Goal: Transaction & Acquisition: Purchase product/service

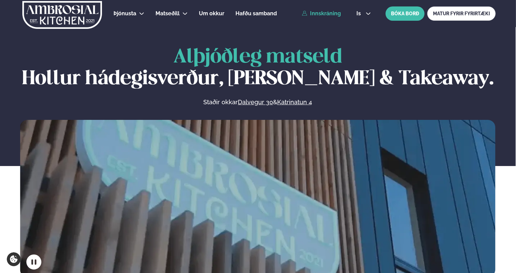
click at [336, 14] on link "Innskráning" at bounding box center [321, 14] width 39 height 6
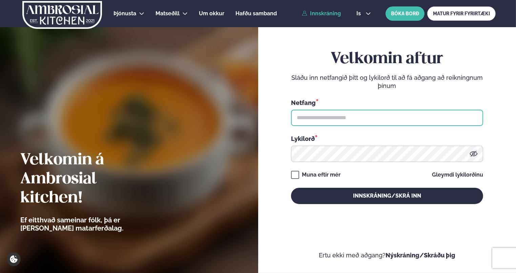
type input "**********"
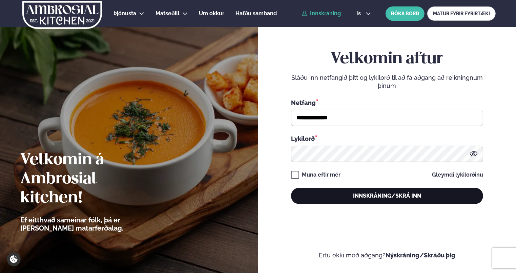
click at [323, 193] on button "Innskráning/Skrá inn" at bounding box center [387, 195] width 192 height 16
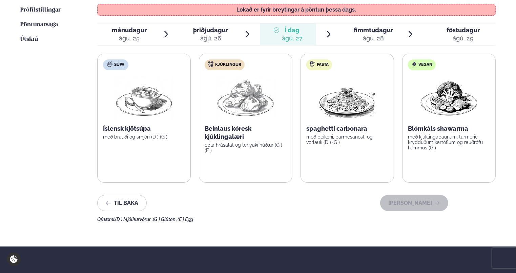
scroll to position [169, 0]
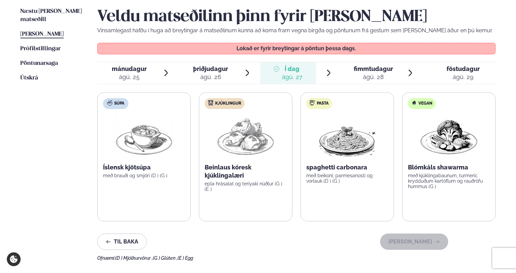
click at [365, 65] on span "fimmtudagur" at bounding box center [373, 68] width 39 height 7
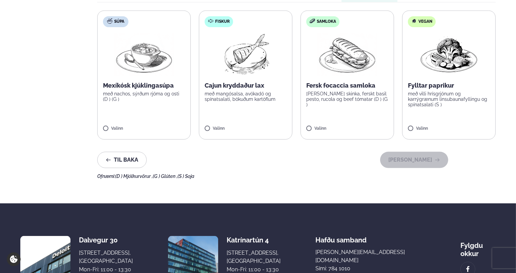
scroll to position [271, 0]
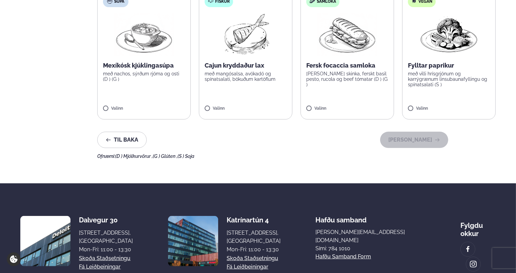
click at [242, 100] on label "Fiskur Cajun kryddaður lax með mangósalsa, avókadó og spínatsalati, bökuðum kar…" at bounding box center [246, 55] width 94 height 129
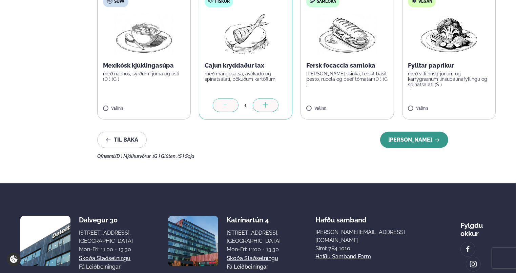
click at [432, 141] on button "[PERSON_NAME]" at bounding box center [414, 140] width 68 height 16
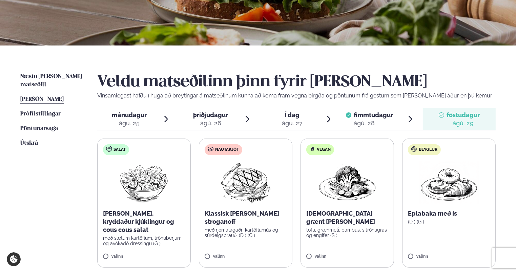
scroll to position [102, 0]
